Goal: Register for event/course

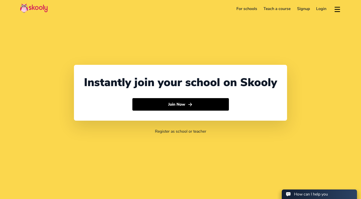
select select "63"
select select "[GEOGRAPHIC_DATA]"
select select "[GEOGRAPHIC_DATA]/[GEOGRAPHIC_DATA]"
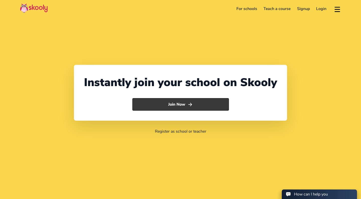
click at [185, 103] on button "Join Now" at bounding box center [180, 104] width 97 height 13
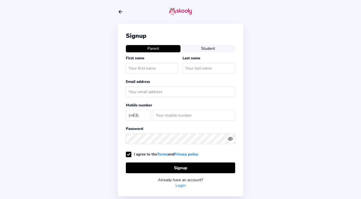
select select "PH"
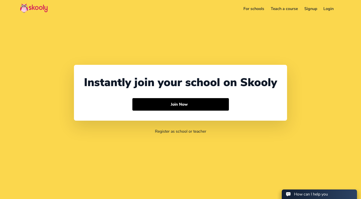
select select "63"
select select "[GEOGRAPHIC_DATA]"
select select "[GEOGRAPHIC_DATA]/[GEOGRAPHIC_DATA]"
click at [24, 6] on img at bounding box center [34, 8] width 28 height 10
click at [185, 132] on link "Register as school or teacher" at bounding box center [180, 132] width 51 height 6
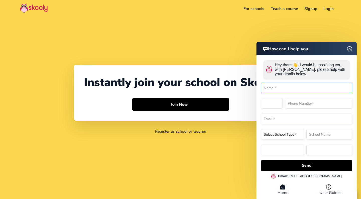
select select "63"
select select "[GEOGRAPHIC_DATA]"
select select "[GEOGRAPHIC_DATA]/[GEOGRAPHIC_DATA]"
